Goal: Check status: Check status

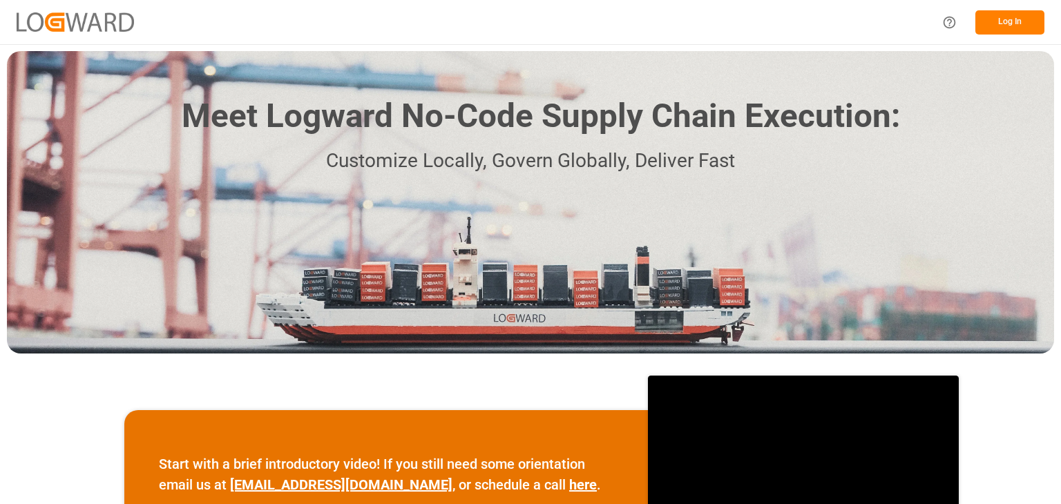
click at [1003, 17] on button "Log In" at bounding box center [1009, 22] width 69 height 24
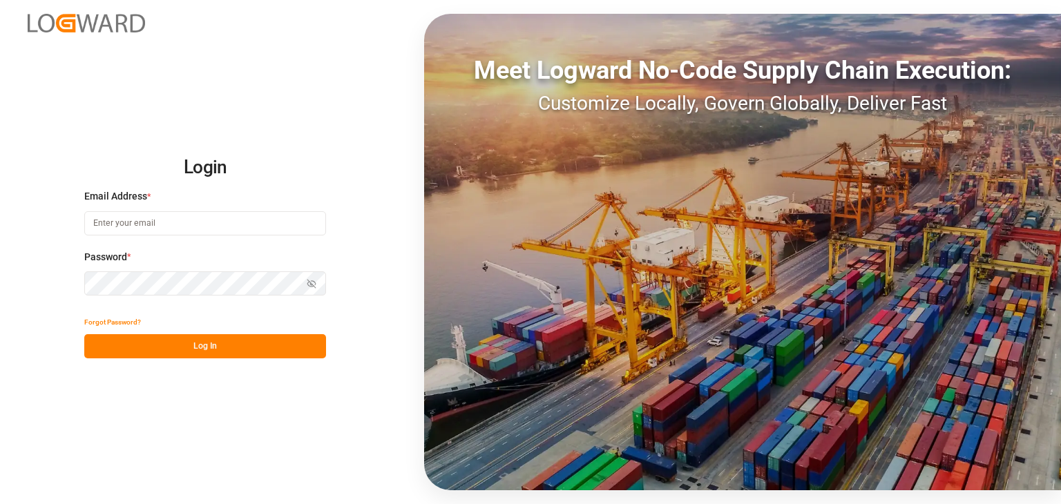
click at [188, 220] on input at bounding box center [205, 223] width 242 height 24
type input "[PERSON_NAME][EMAIL_ADDRESS][PERSON_NAME][DOMAIN_NAME]"
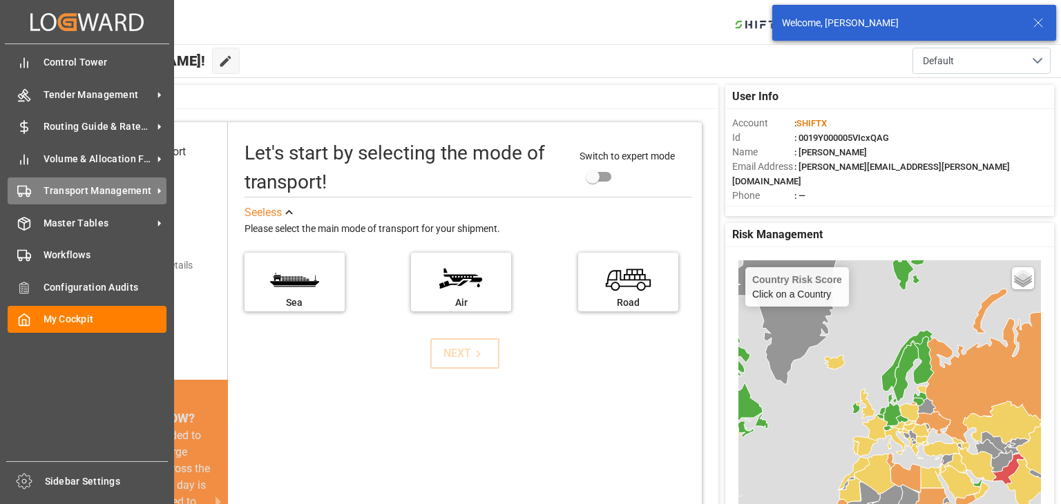
click at [78, 183] on div "Transport Management Transport Management" at bounding box center [87, 191] width 159 height 27
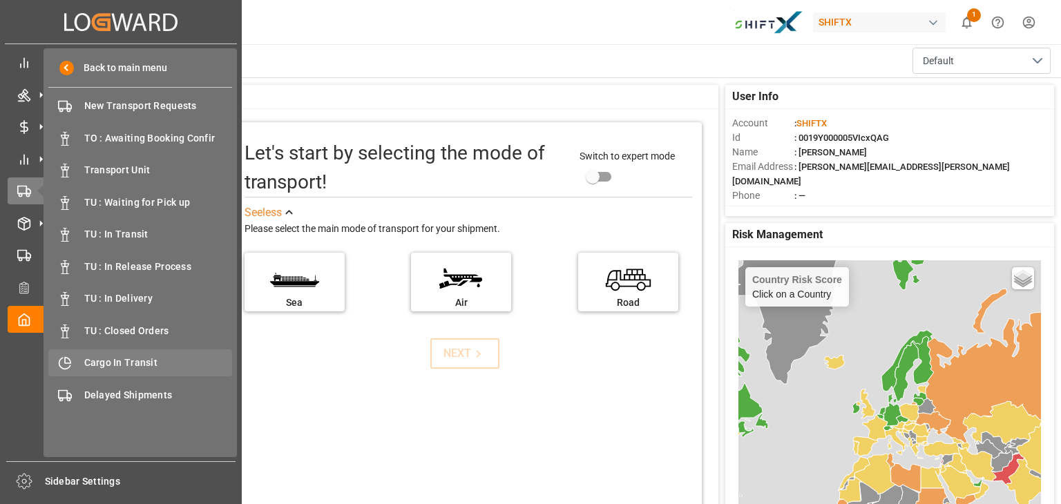
click at [115, 361] on span "Cargo In Transit" at bounding box center [158, 363] width 148 height 15
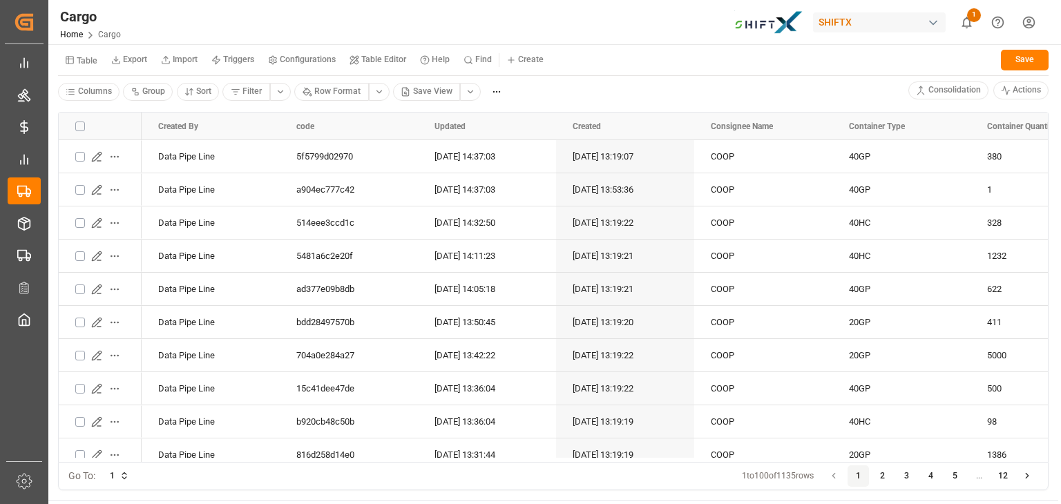
click at [896, 470] on button "3" at bounding box center [907, 477] width 22 height 22
click at [95, 218] on icon "Press SPACE to select this row." at bounding box center [96, 223] width 11 height 11
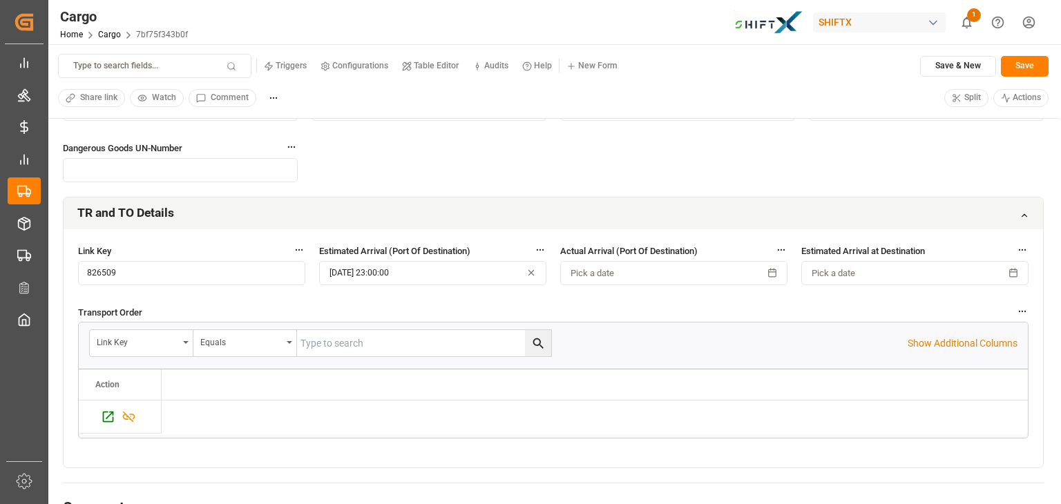
scroll to position [406, 0]
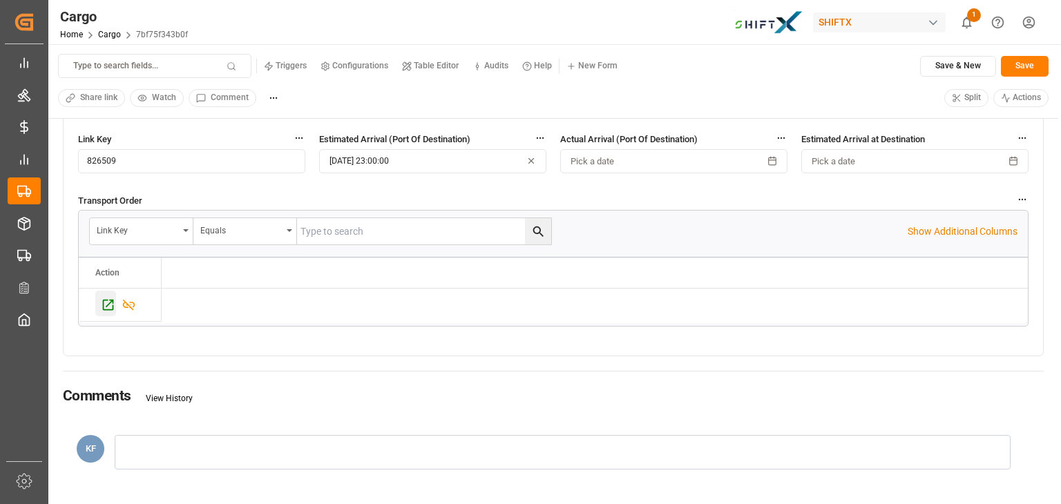
click at [106, 302] on icon "Press SPACE to select this row." at bounding box center [108, 305] width 15 height 15
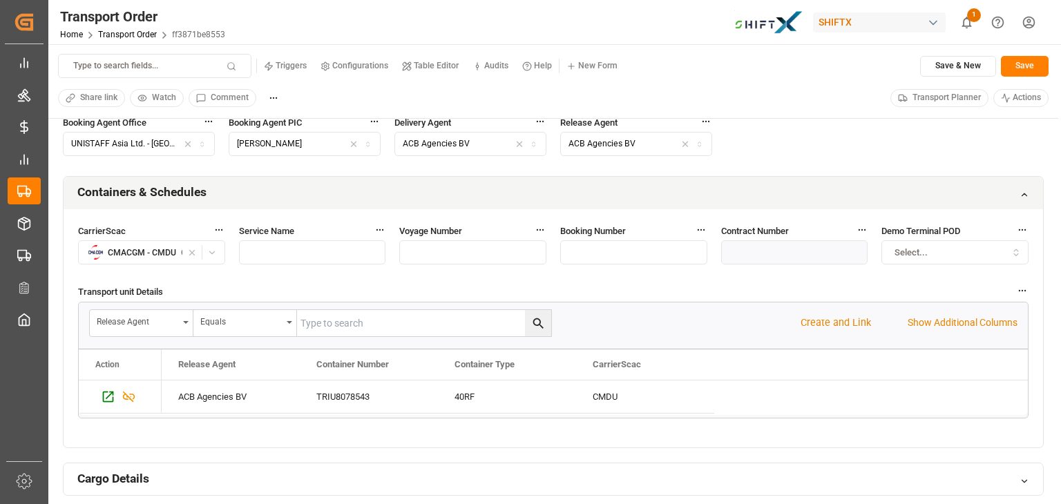
scroll to position [685, 0]
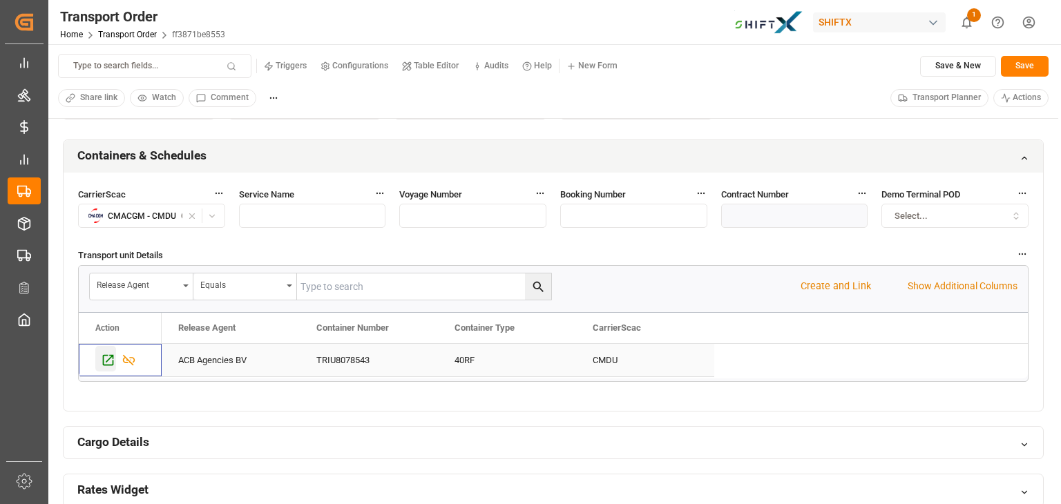
click at [108, 357] on icon "Press SPACE to select this row." at bounding box center [108, 360] width 15 height 15
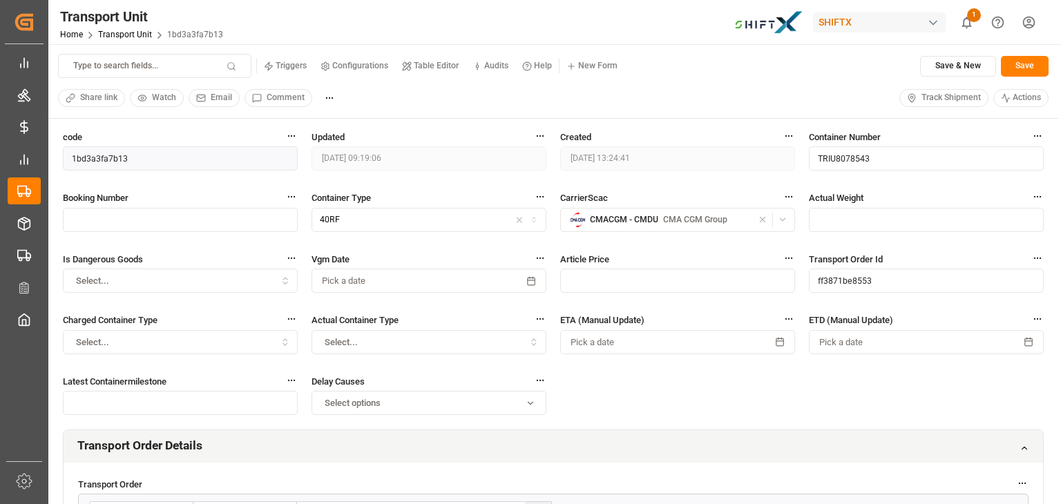
click at [923, 109] on div "Type to search fields... Triggers Configurations Table Editor Audits Help New F…" at bounding box center [553, 81] width 1010 height 75
click at [932, 102] on span "Track Shipment" at bounding box center [950, 98] width 59 height 12
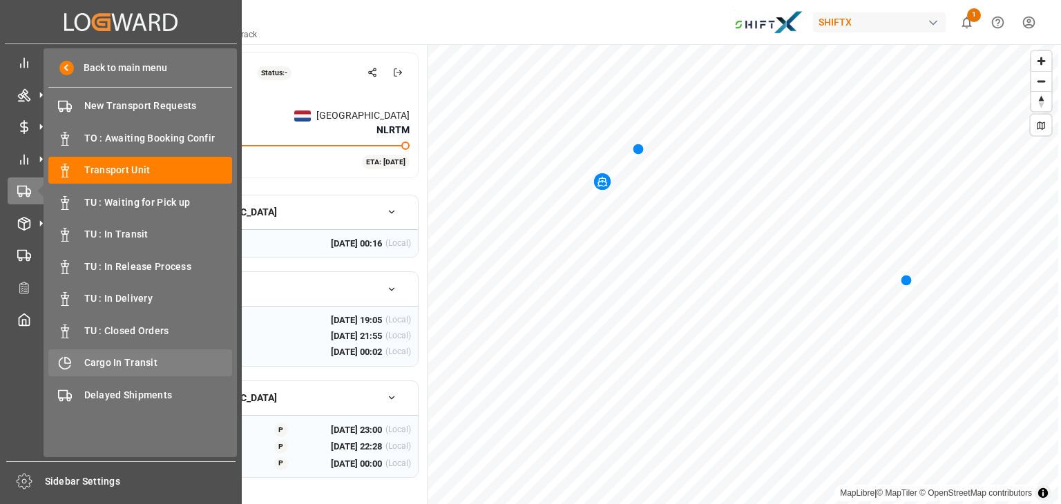
click at [110, 365] on span "Cargo In Transit" at bounding box center [158, 363] width 148 height 15
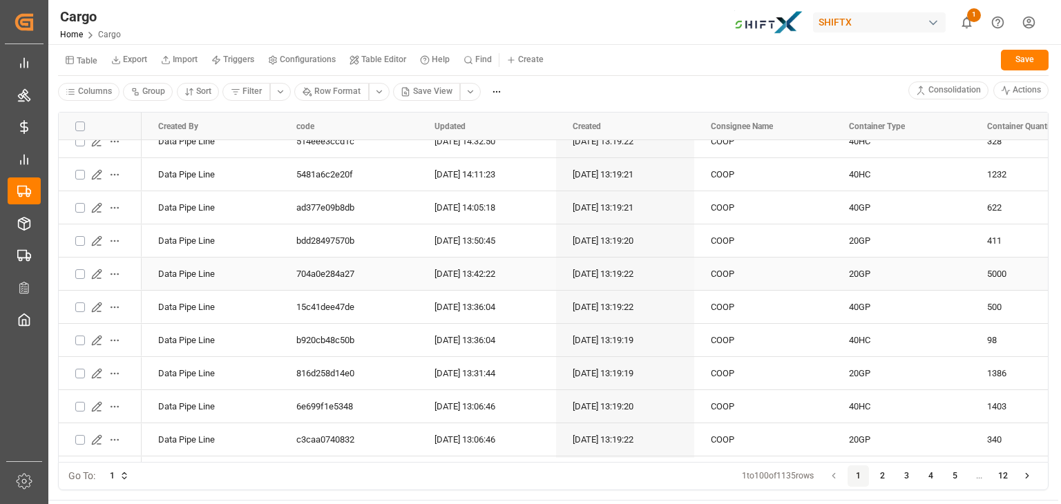
scroll to position [113, 0]
click at [98, 374] on icon "Press SPACE to select this row." at bounding box center [96, 375] width 11 height 11
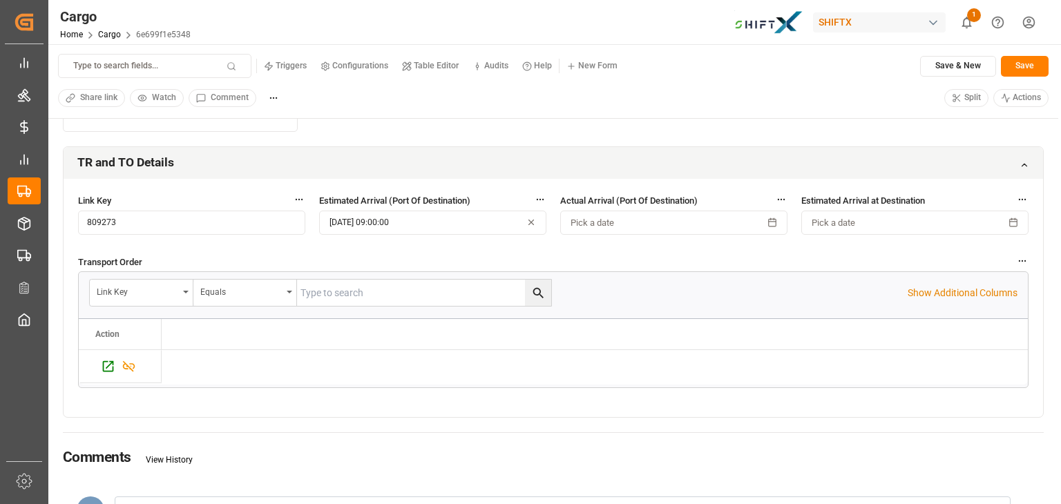
scroll to position [351, 0]
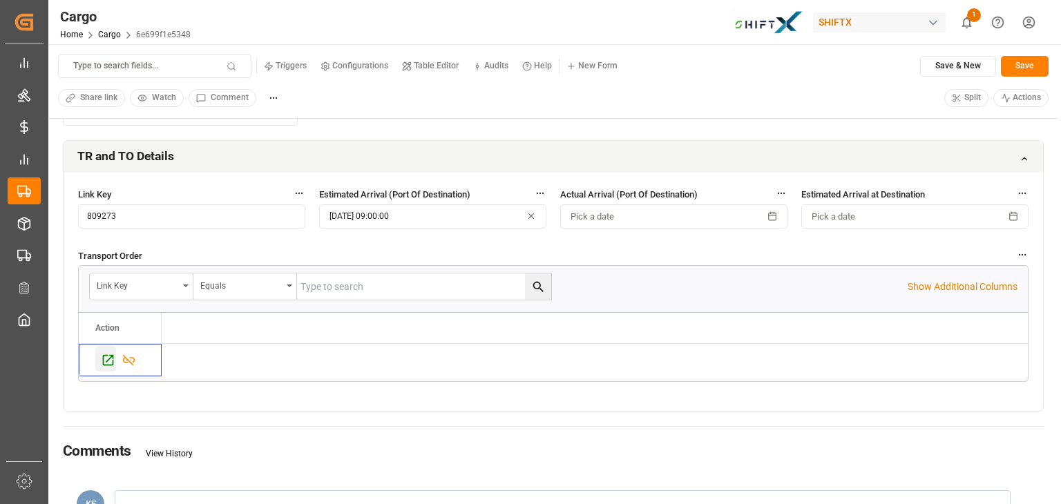
click at [106, 359] on icon "Press SPACE to select this row." at bounding box center [108, 360] width 15 height 15
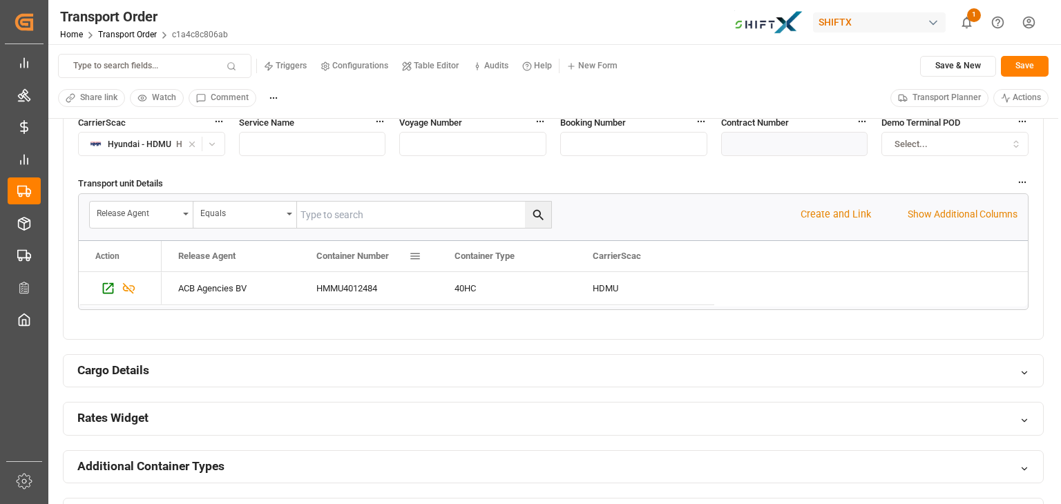
scroll to position [756, 0]
click at [104, 285] on icon "Press SPACE to select this row." at bounding box center [108, 289] width 15 height 15
